Goal: Transaction & Acquisition: Purchase product/service

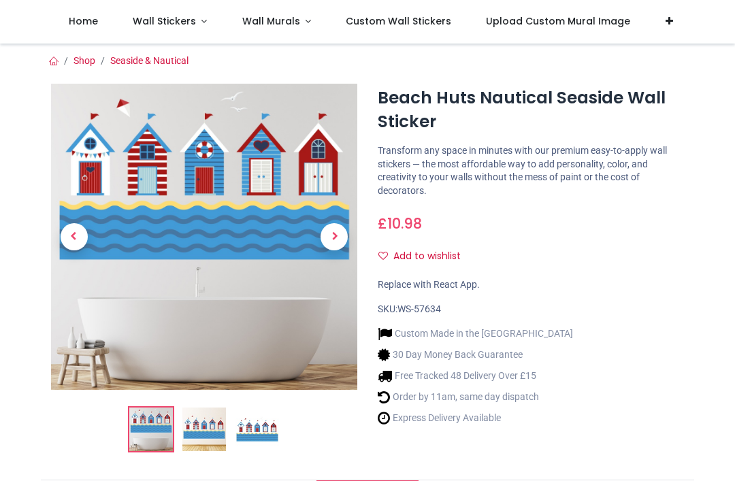
scroll to position [95, 0]
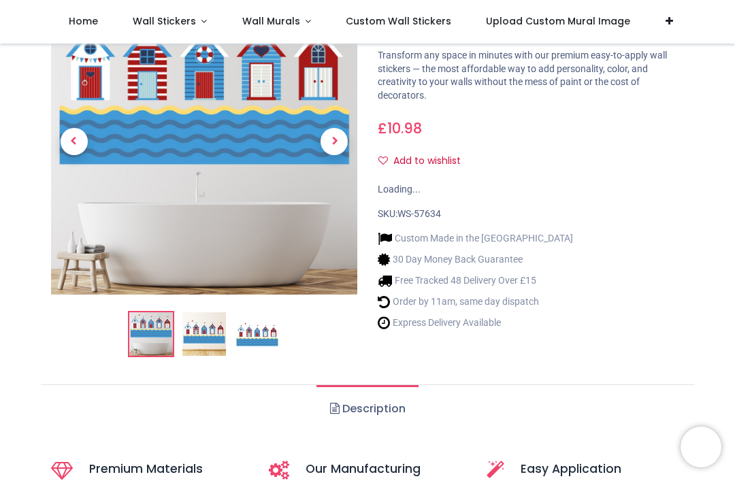
click at [133, 409] on ul "Description" at bounding box center [368, 409] width 654 height 48
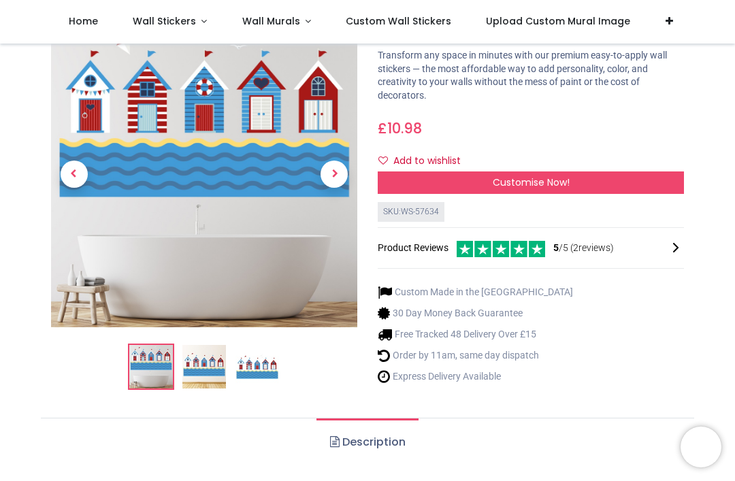
scroll to position [52, 0]
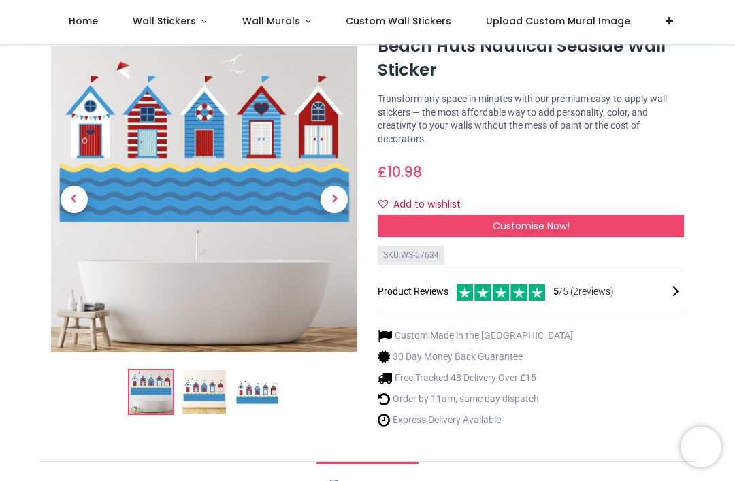
click at [344, 198] on span "Next" at bounding box center [334, 200] width 27 height 27
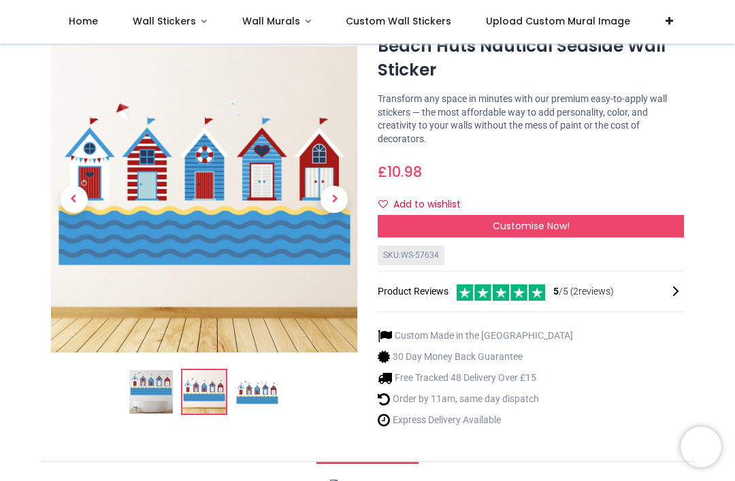
click at [342, 209] on span "Next" at bounding box center [334, 200] width 27 height 27
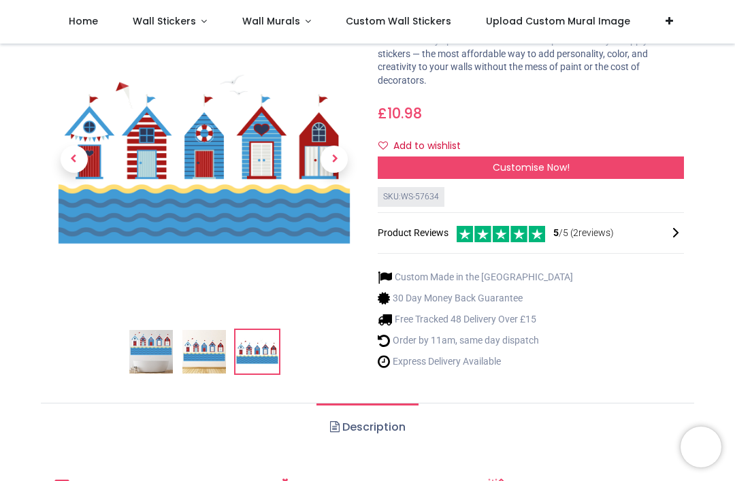
scroll to position [110, 0]
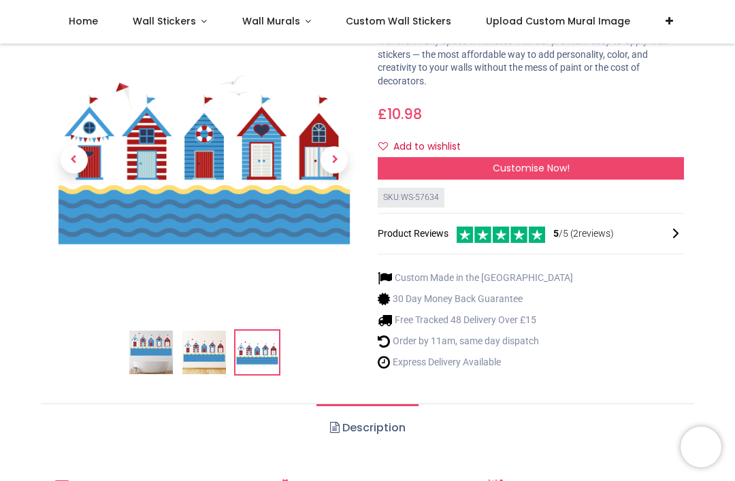
click at [555, 168] on span "Customise Now!" at bounding box center [531, 168] width 77 height 14
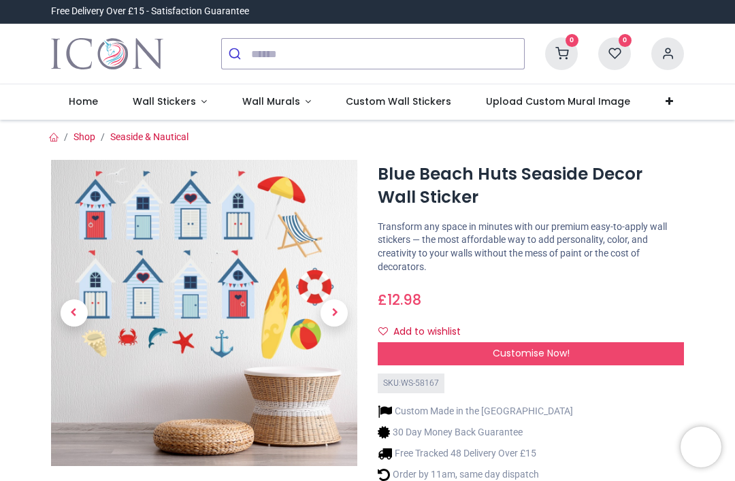
click at [339, 316] on span "Next" at bounding box center [334, 313] width 27 height 27
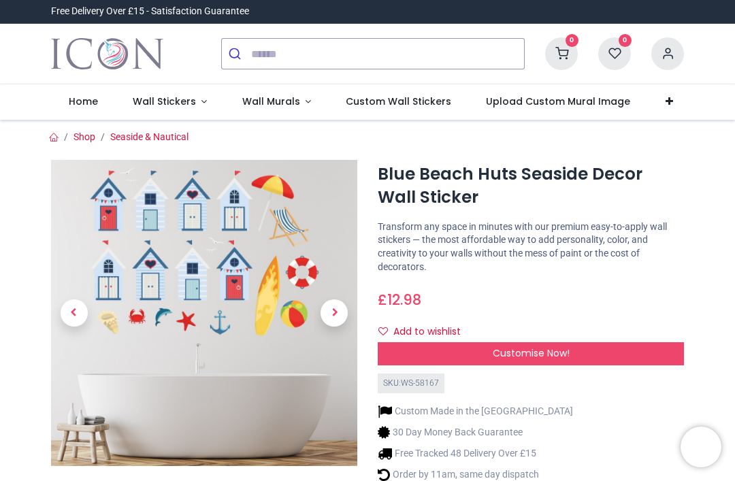
click at [338, 316] on span "Next" at bounding box center [334, 313] width 27 height 27
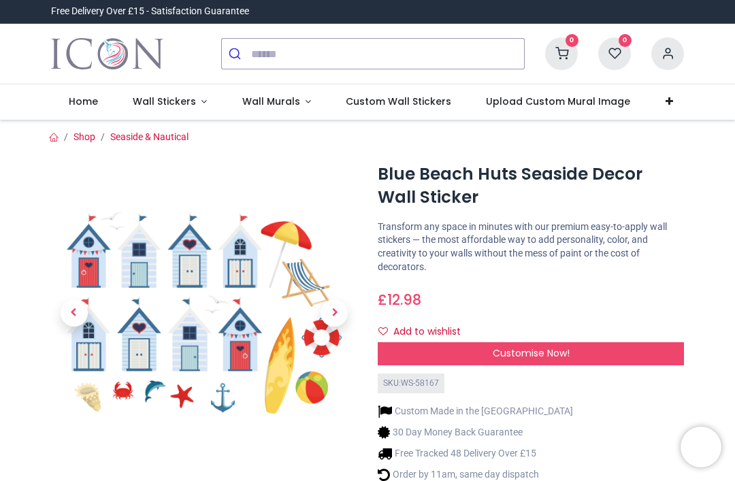
click at [335, 315] on span "Next" at bounding box center [334, 313] width 27 height 27
